Goal: Obtain resource: Obtain resource

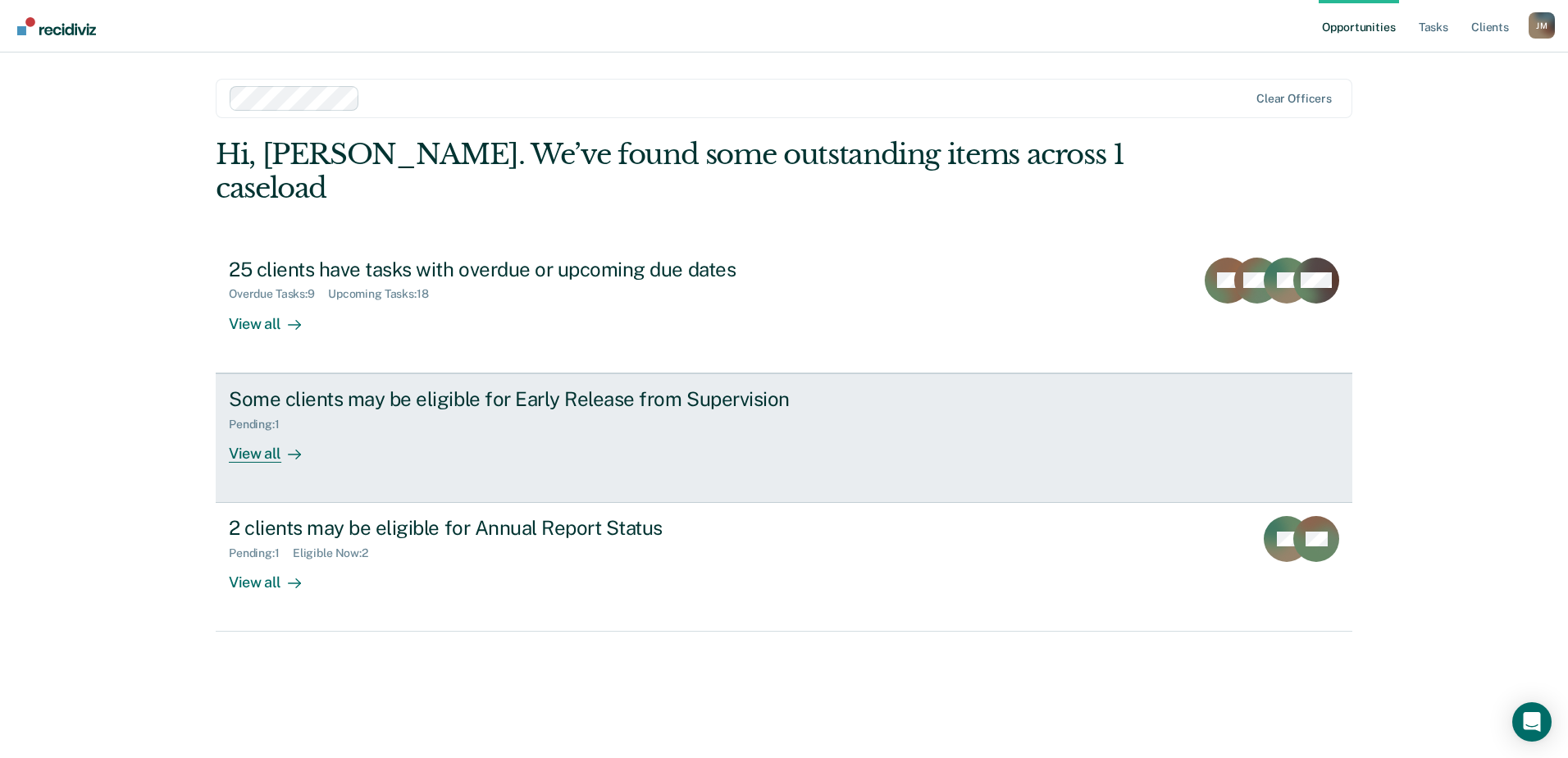
click at [319, 434] on link "Some clients may be eligible for Early Release from Supervision Pending : 1 Vie…" at bounding box center [784, 438] width 1137 height 130
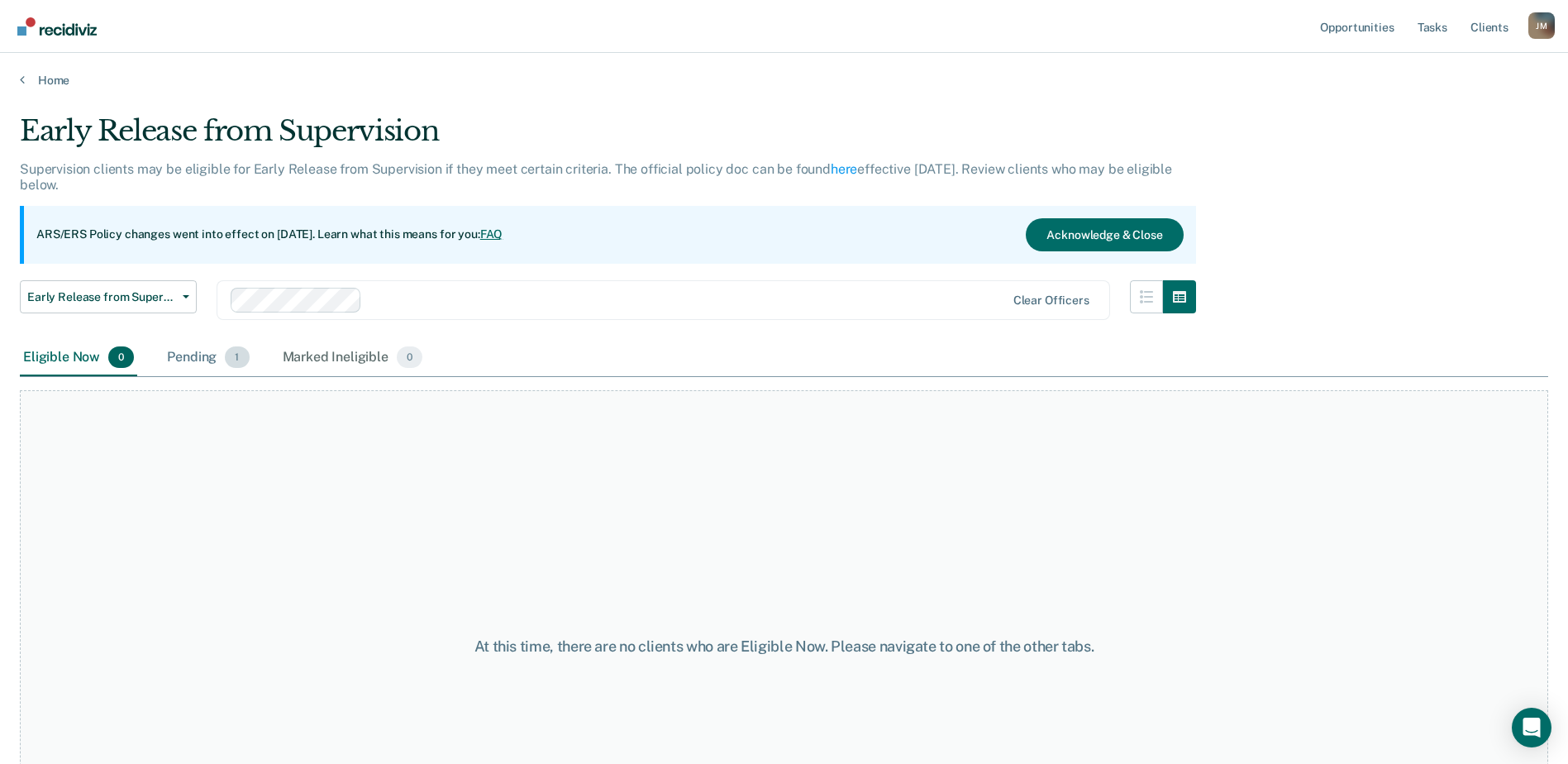
click at [228, 356] on span "1" at bounding box center [236, 356] width 24 height 21
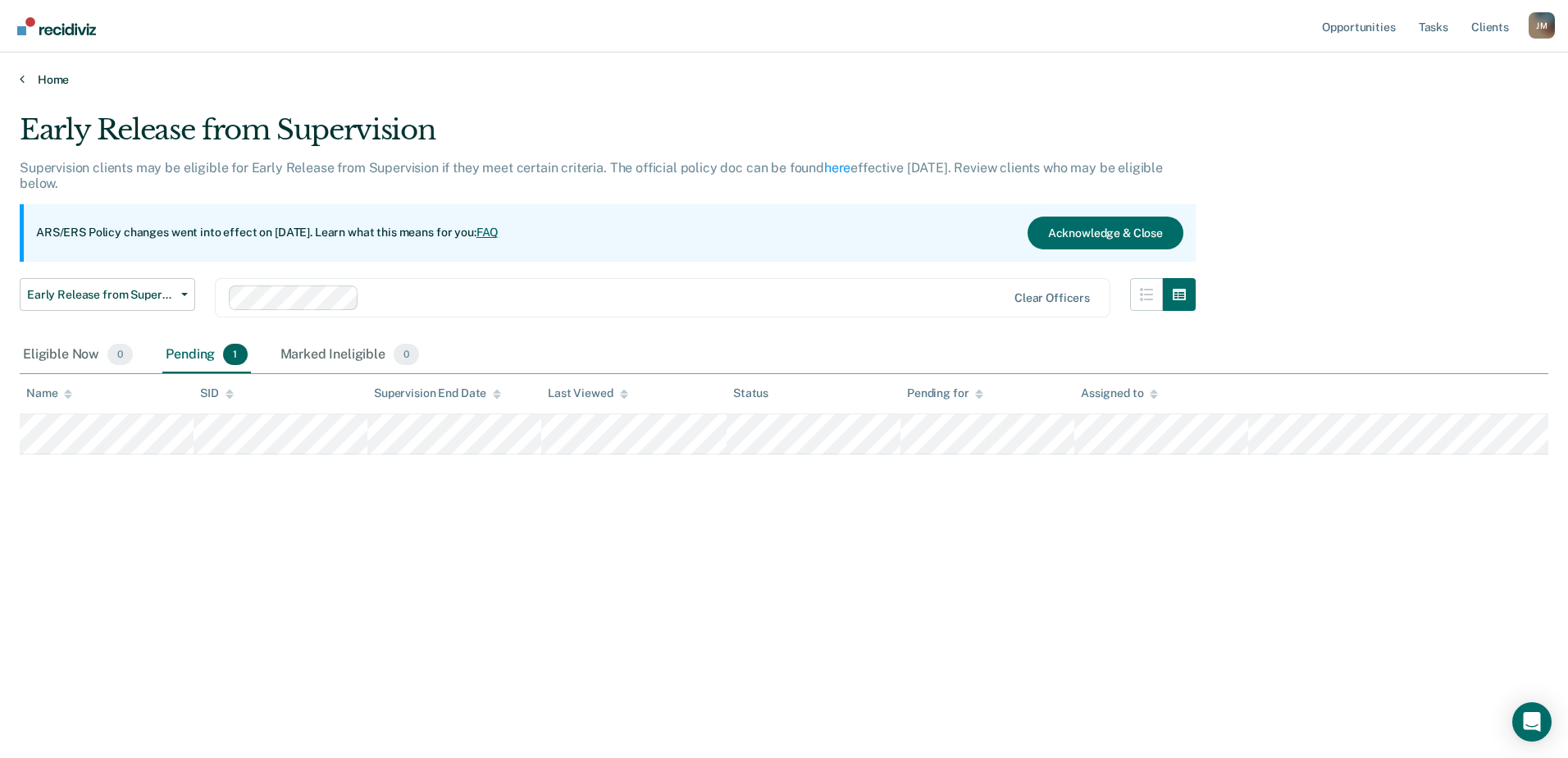
click at [49, 75] on link "Home" at bounding box center [784, 80] width 1529 height 15
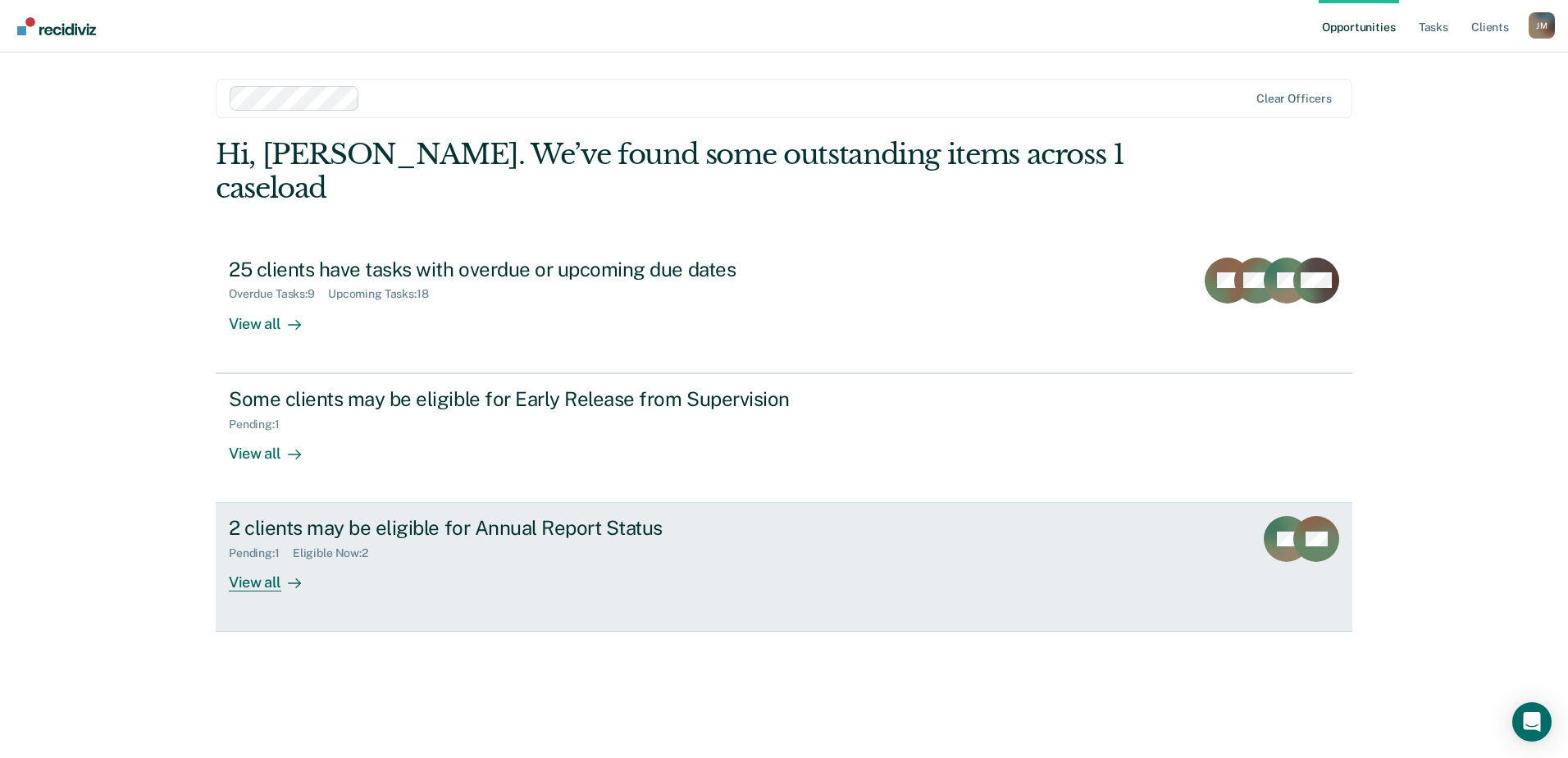
click at [461, 530] on div "2 clients may be eligible for Annual Report Status Pending : 1 Eligible Now : 2…" at bounding box center [536, 553] width 615 height 75
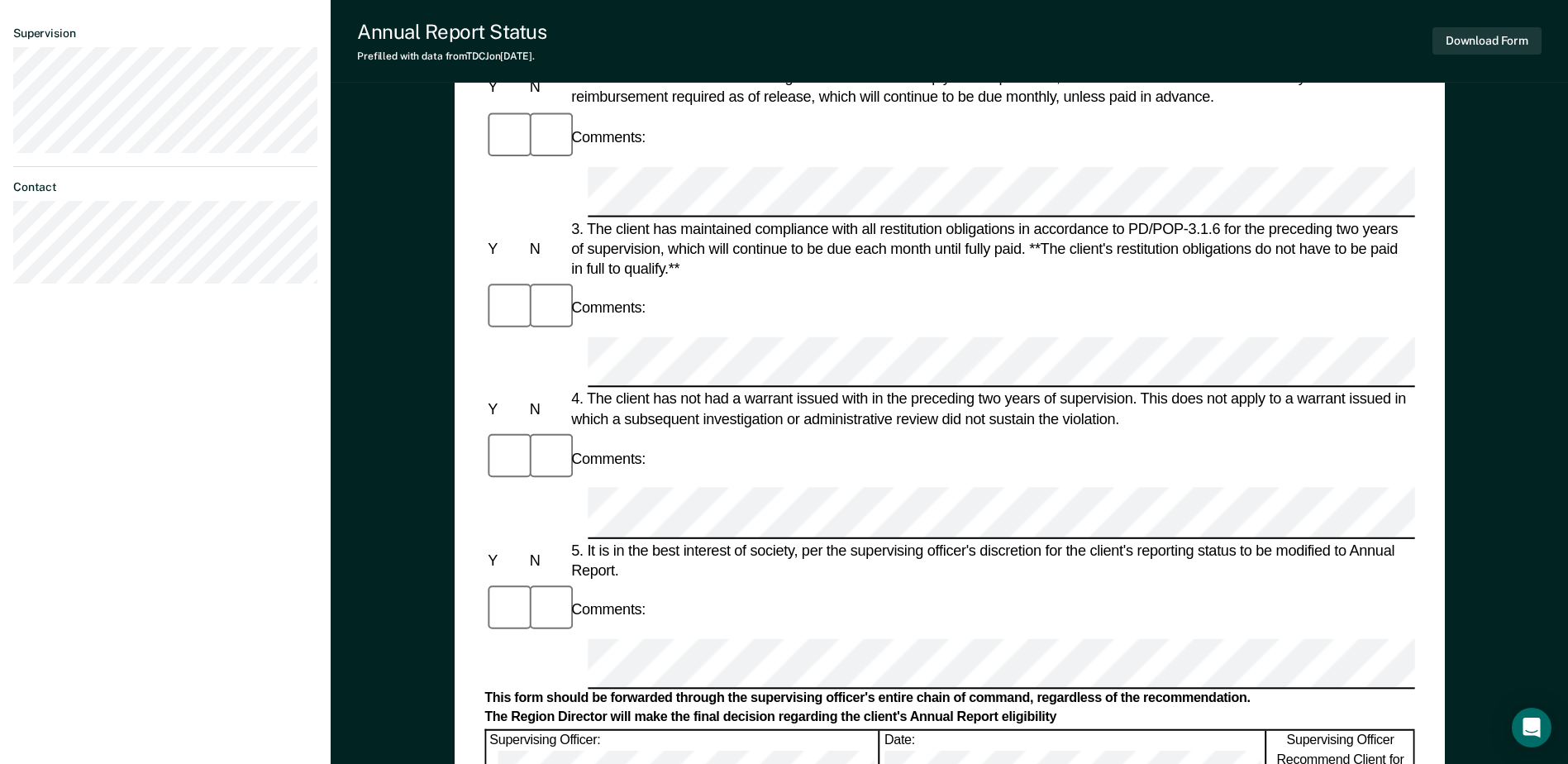
scroll to position [462, 0]
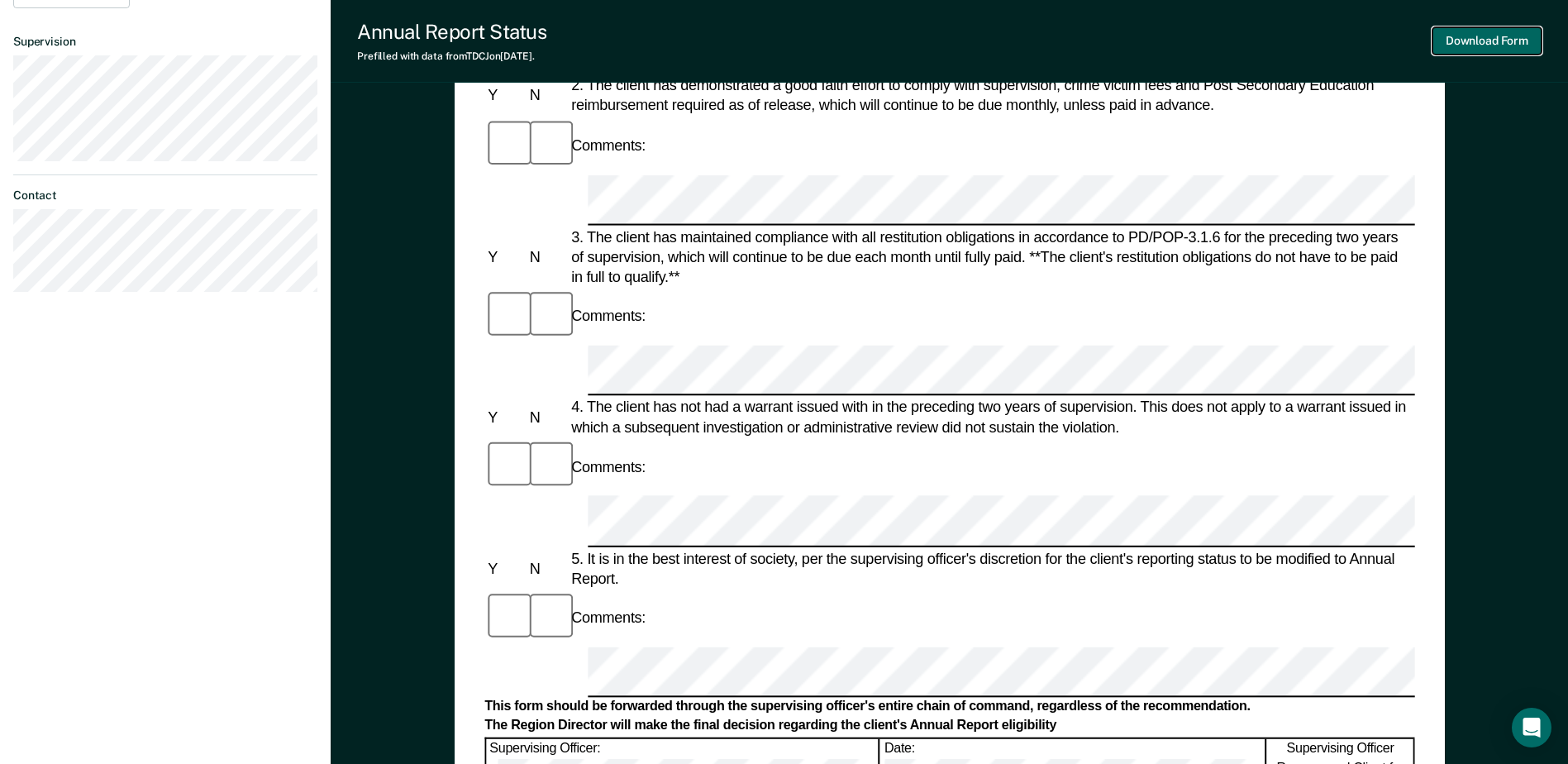
click at [1480, 42] on button "Download Form" at bounding box center [1486, 41] width 109 height 27
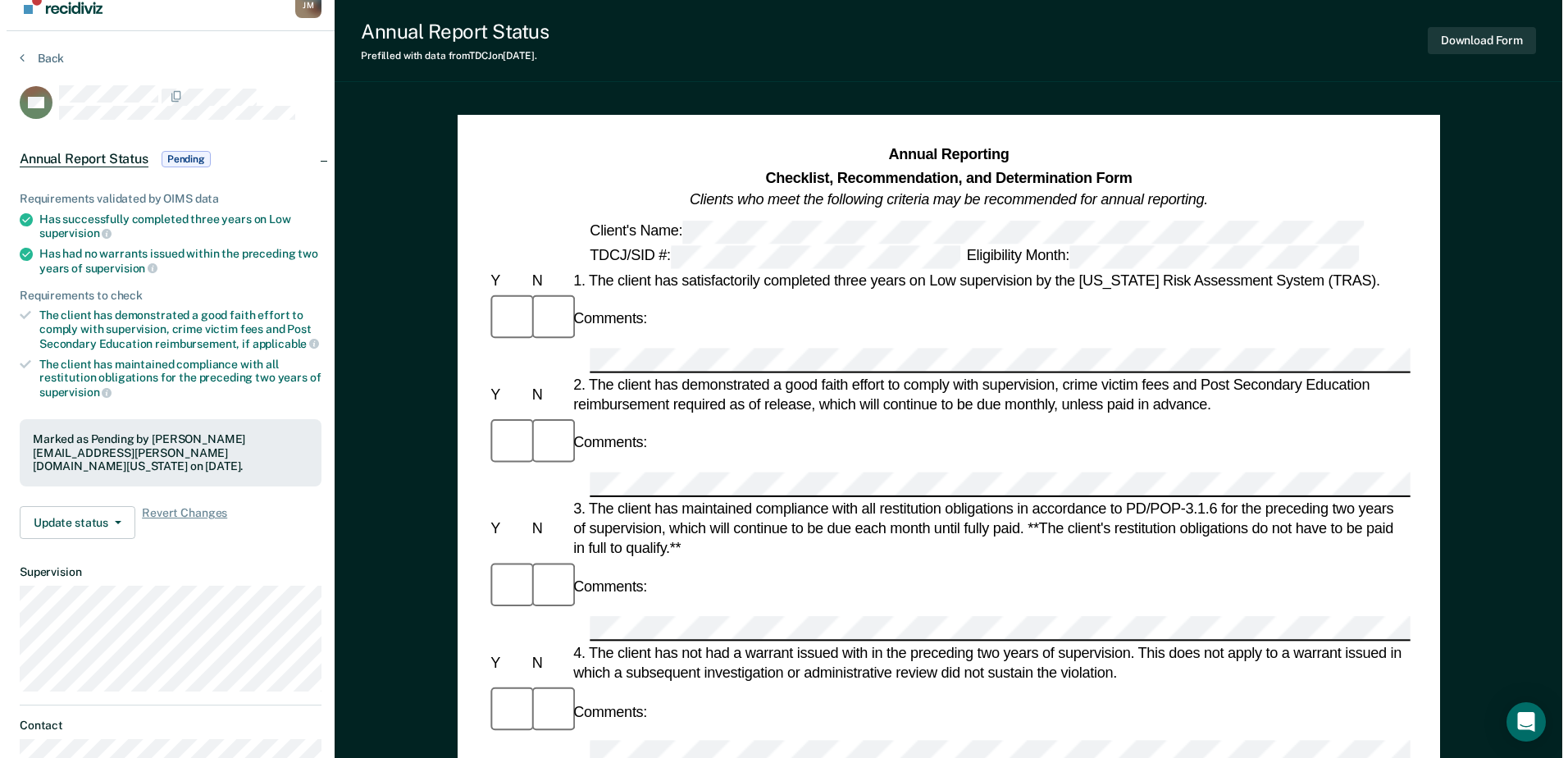
scroll to position [0, 0]
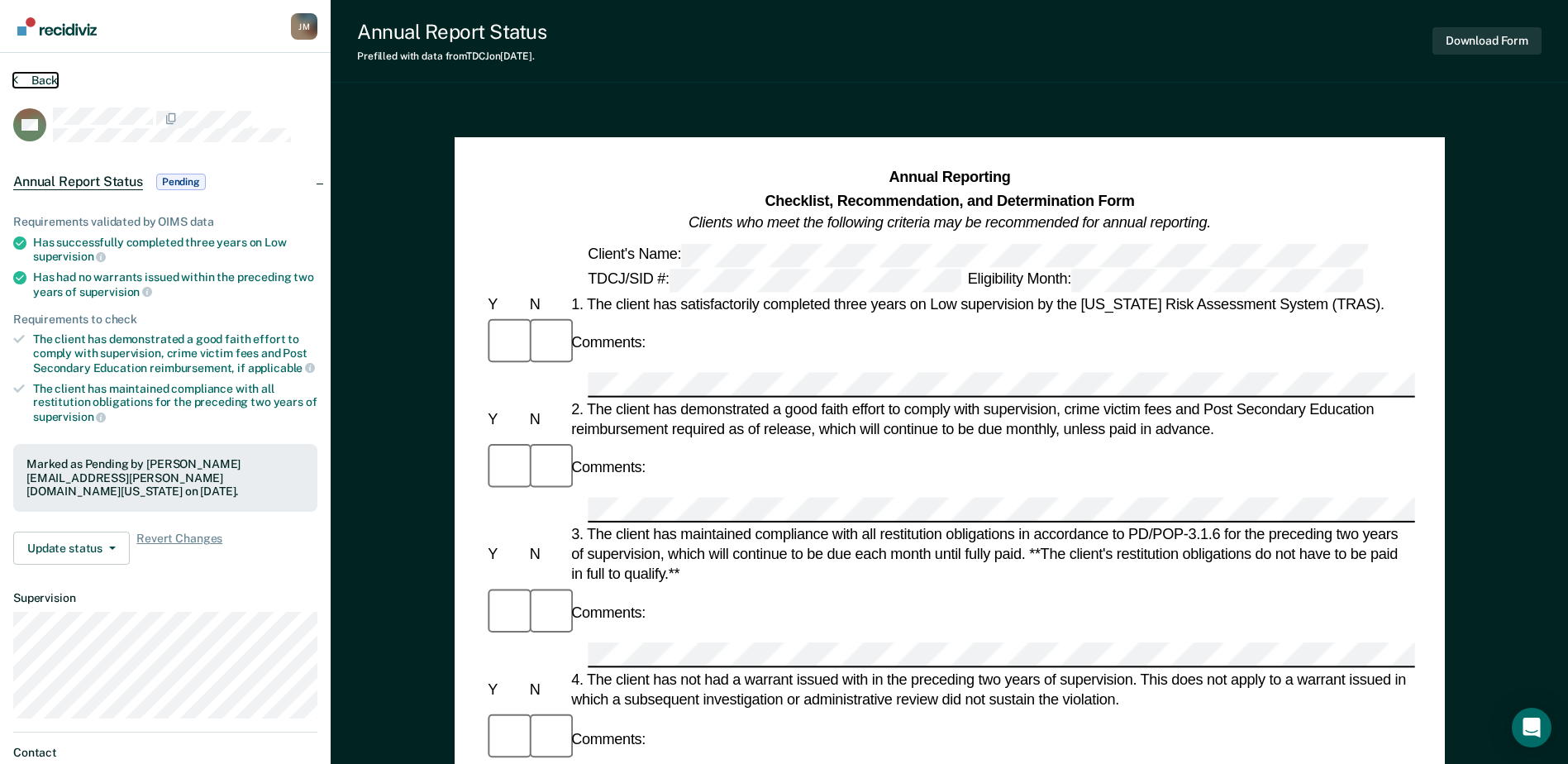
click at [54, 77] on button "Back" at bounding box center [36, 81] width 45 height 15
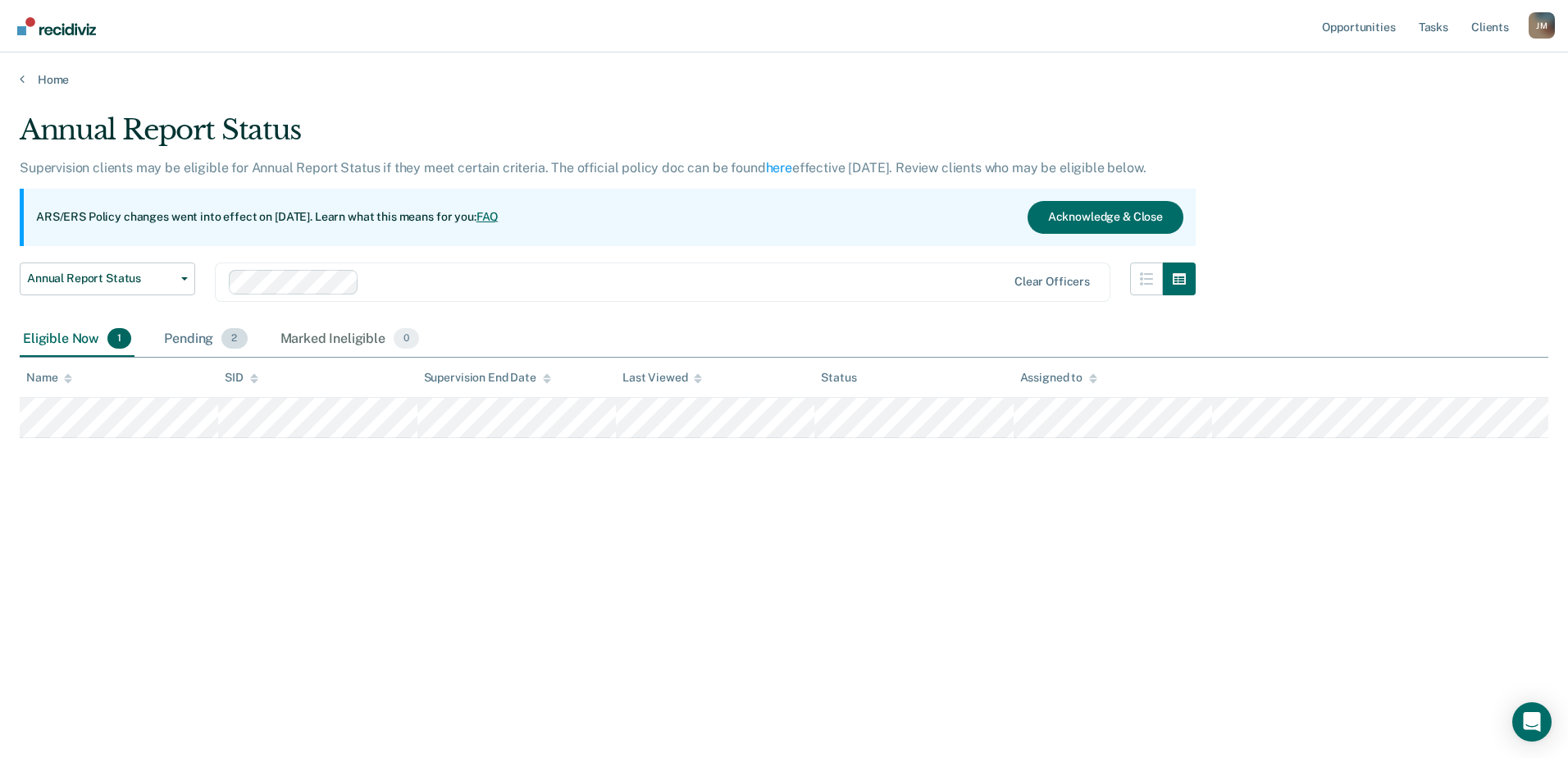
click at [223, 348] on div "Pending 2" at bounding box center [206, 339] width 89 height 36
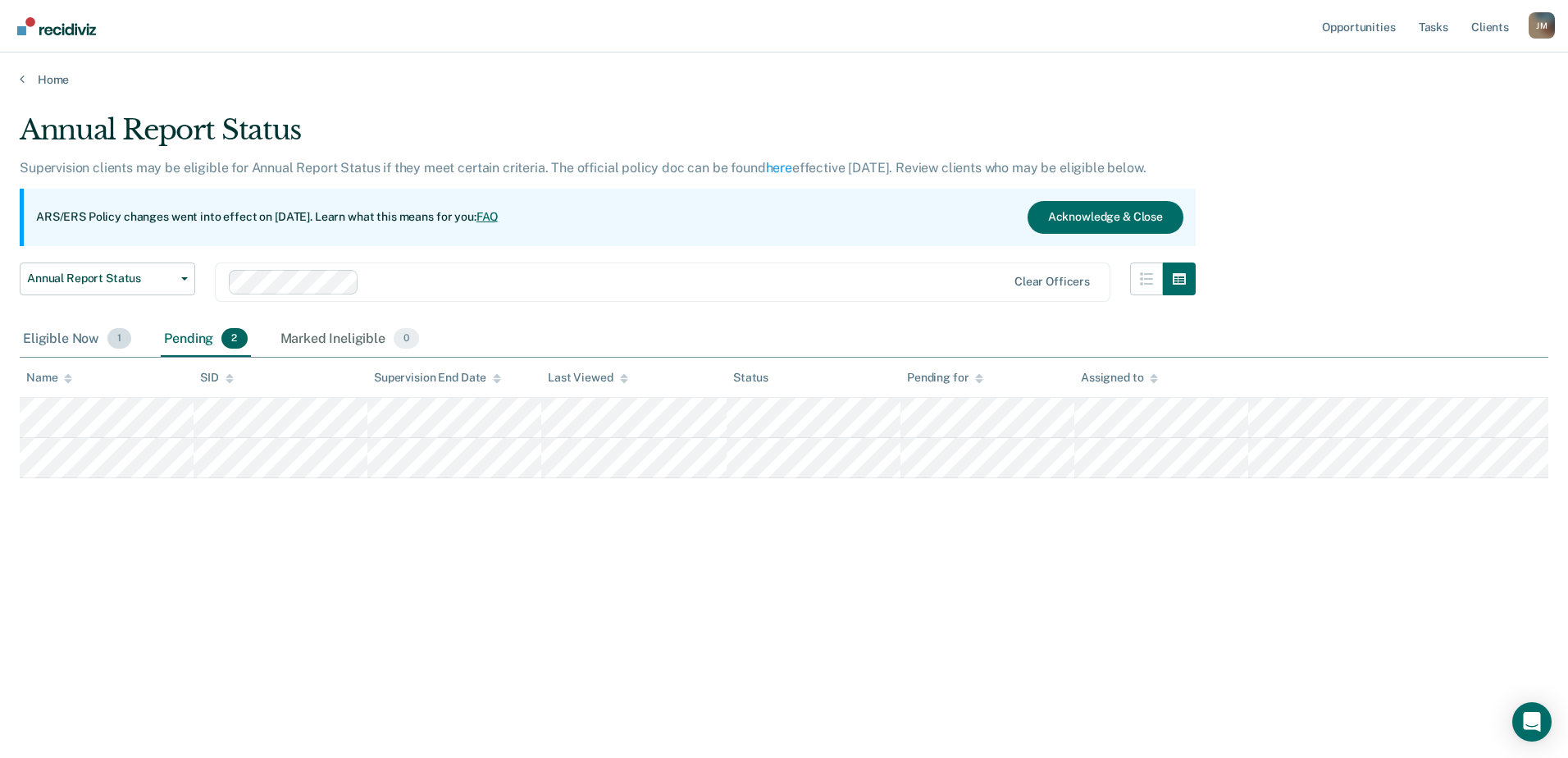
click at [69, 337] on div "Eligible Now 1" at bounding box center [77, 339] width 115 height 36
